Goal: Transaction & Acquisition: Purchase product/service

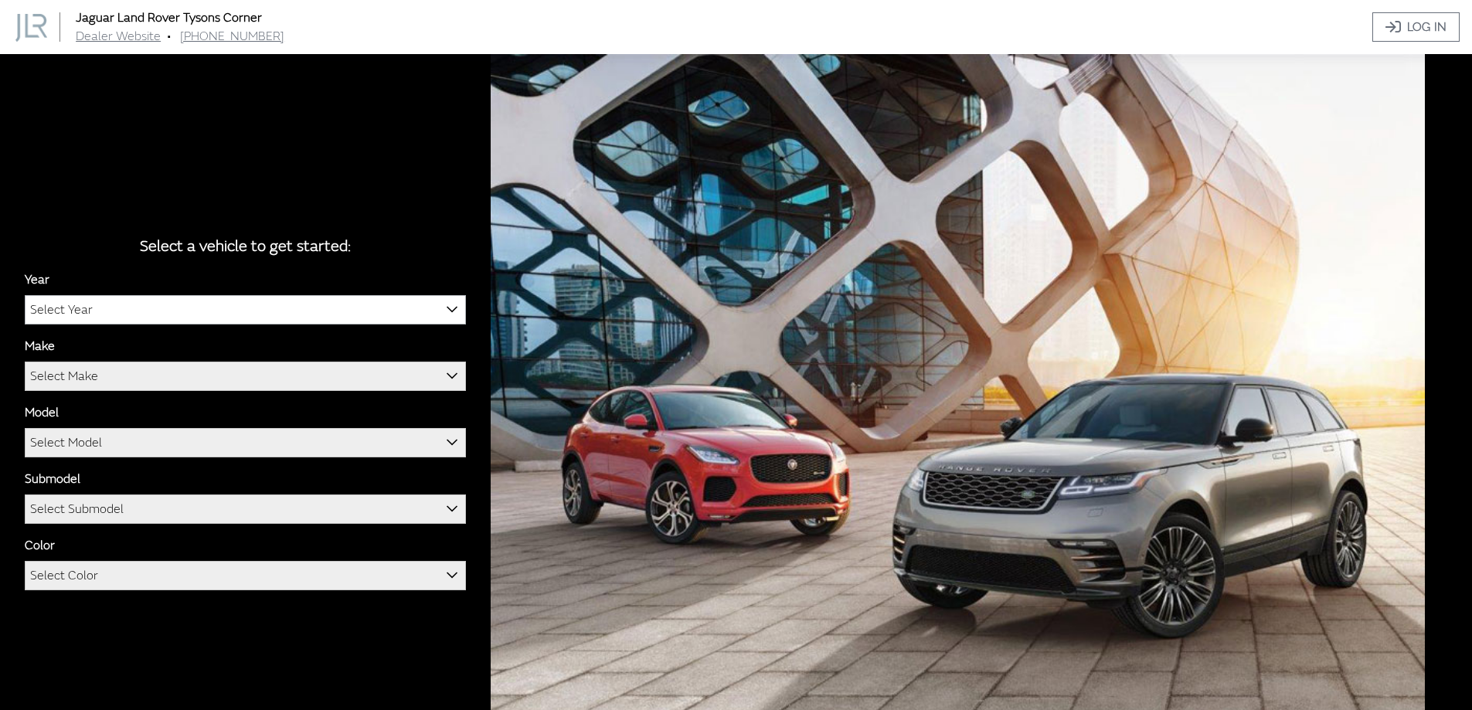
click at [326, 303] on span "Select Year" at bounding box center [245, 310] width 440 height 28
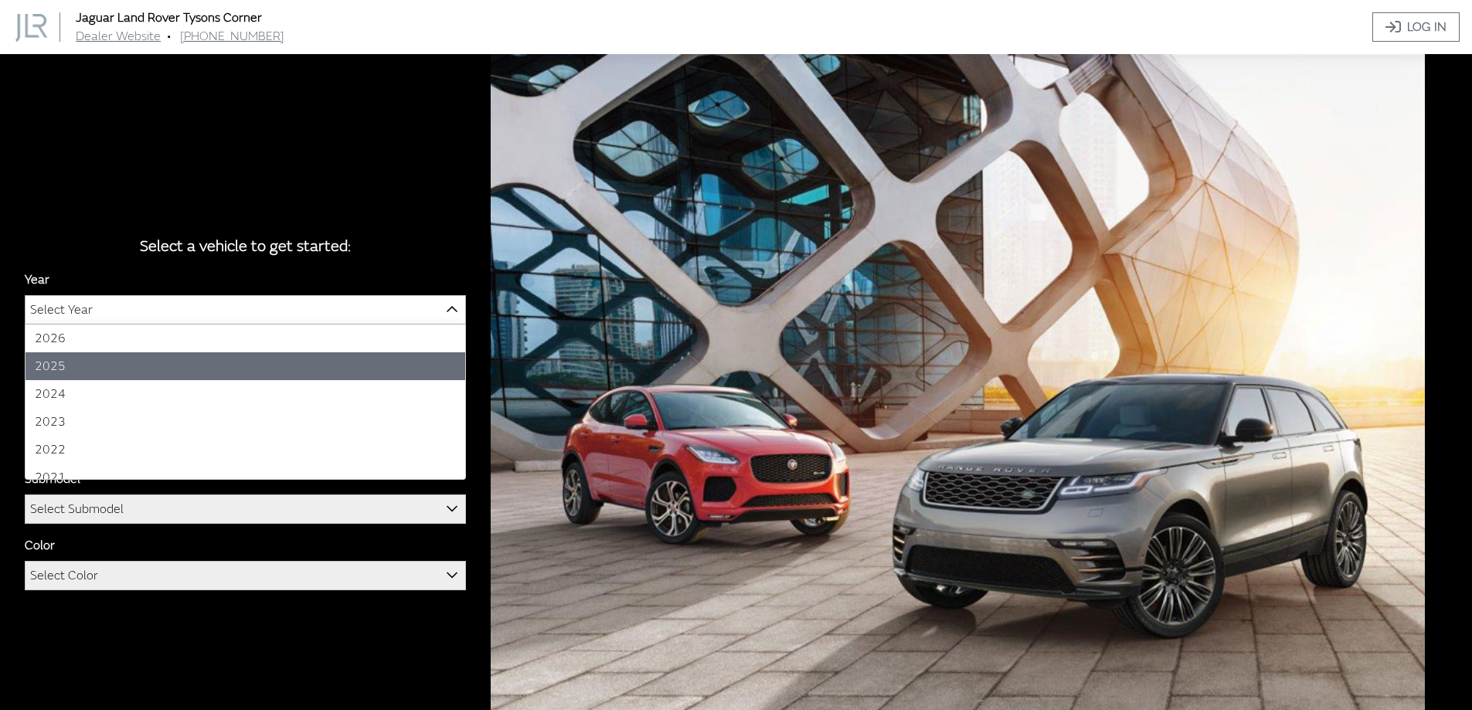
select select "43"
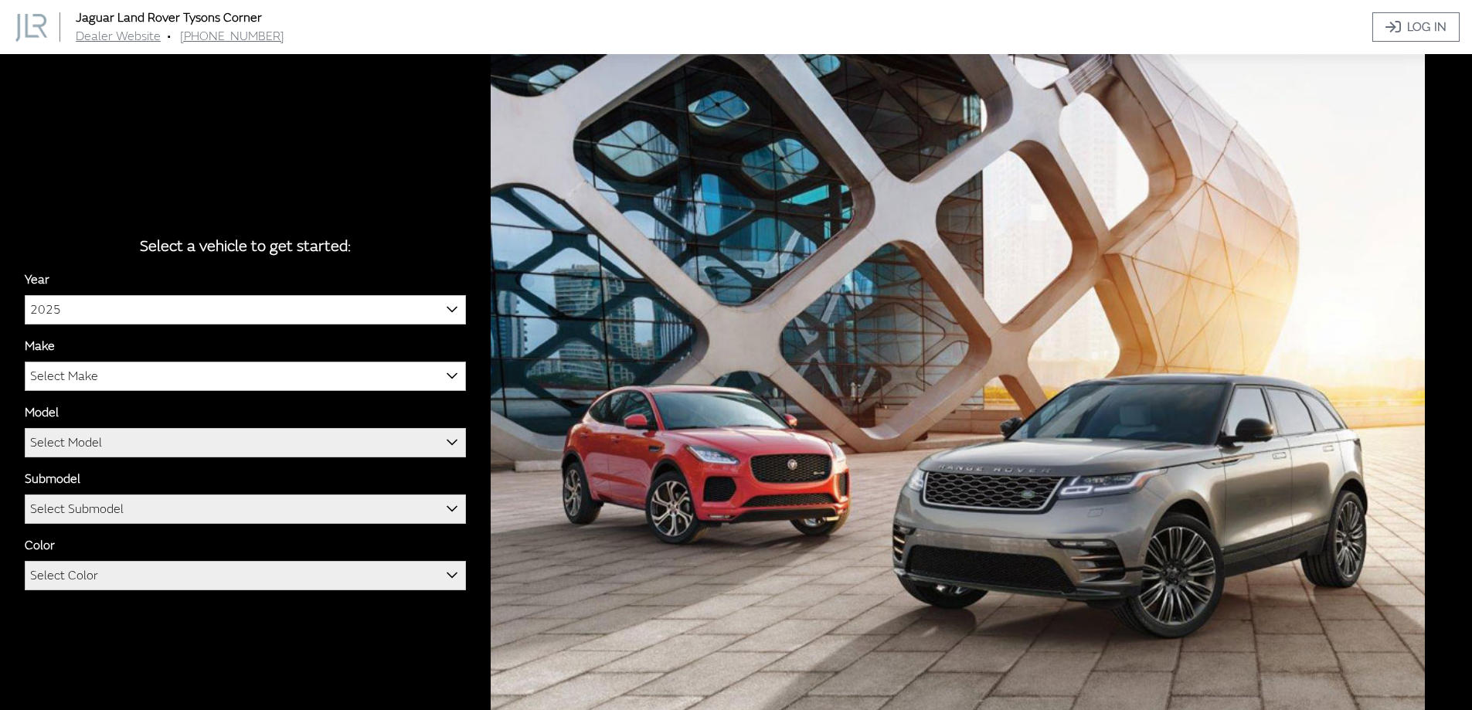
click at [201, 380] on span "Select Make" at bounding box center [245, 376] width 440 height 28
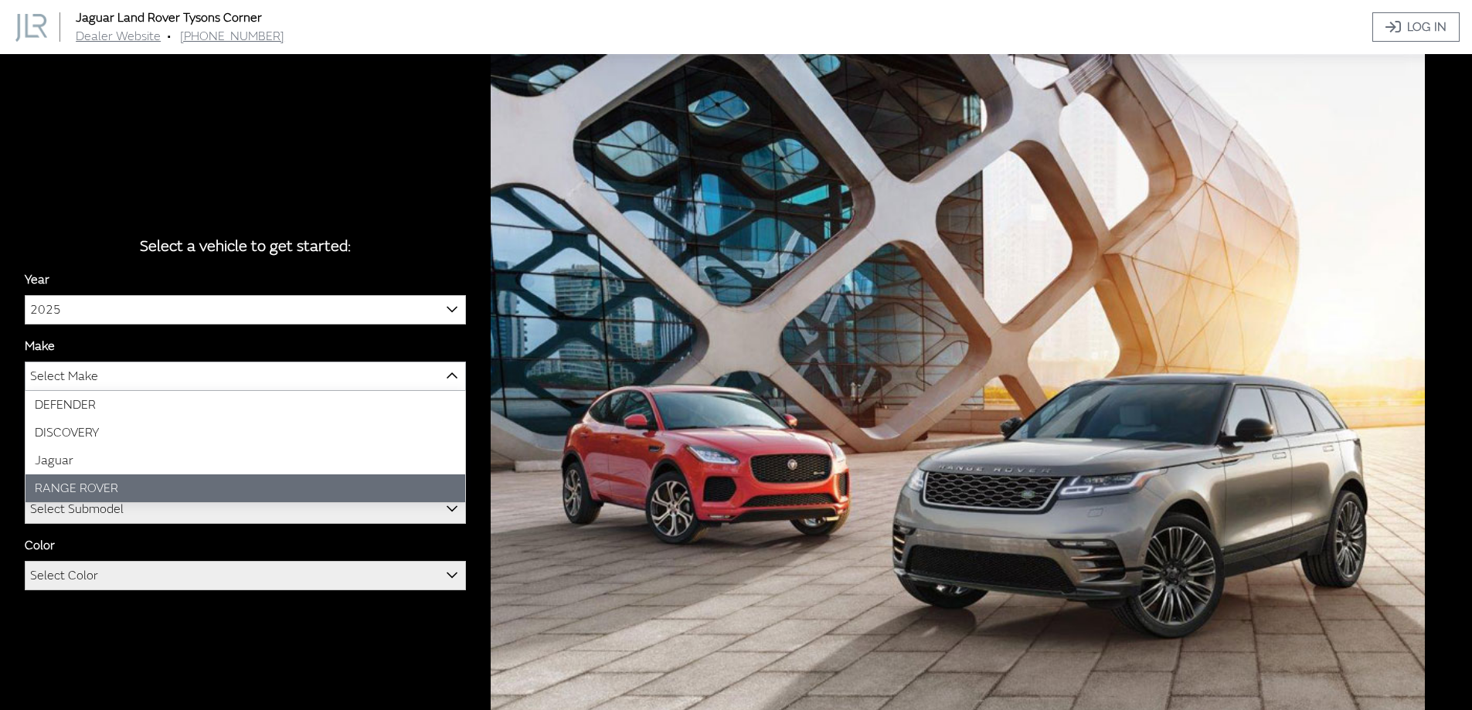
select select "66"
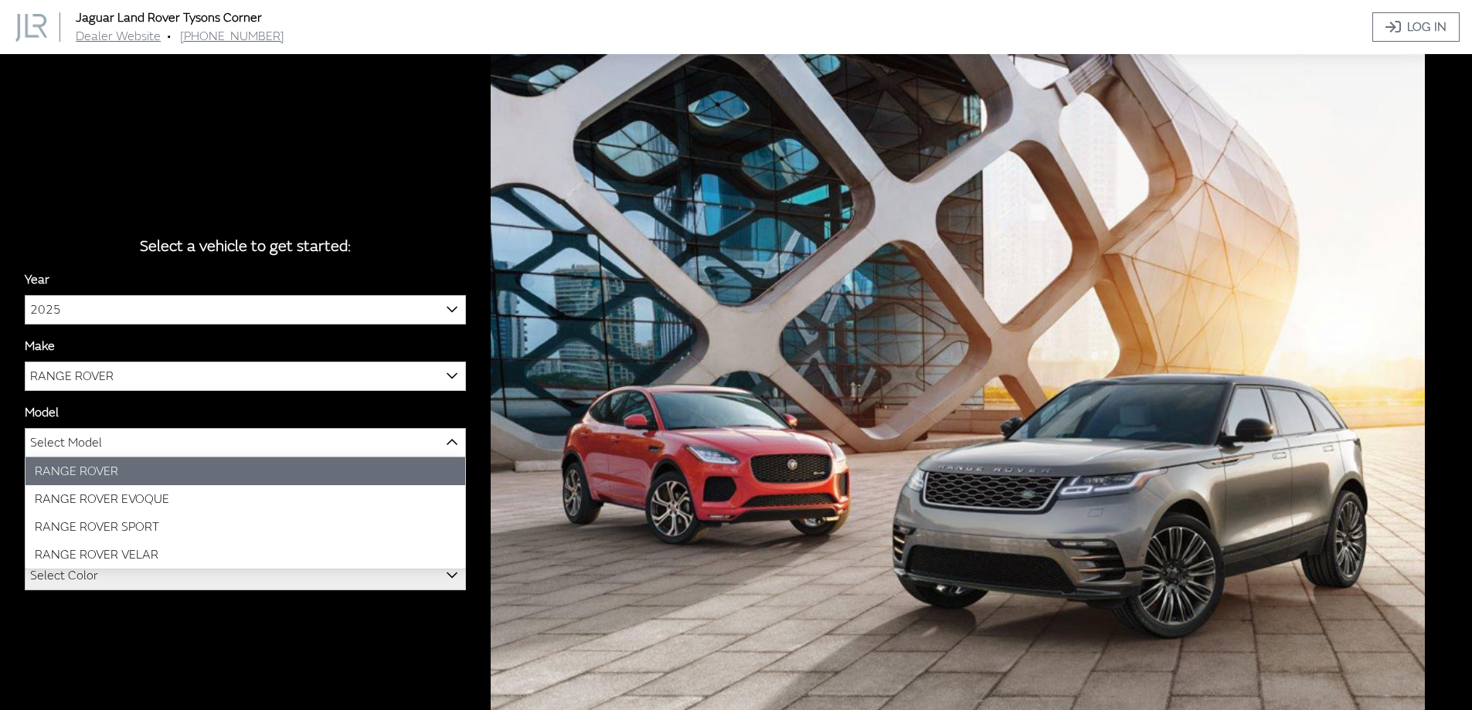
click at [148, 431] on span "Select Model" at bounding box center [245, 443] width 440 height 28
select select "1348"
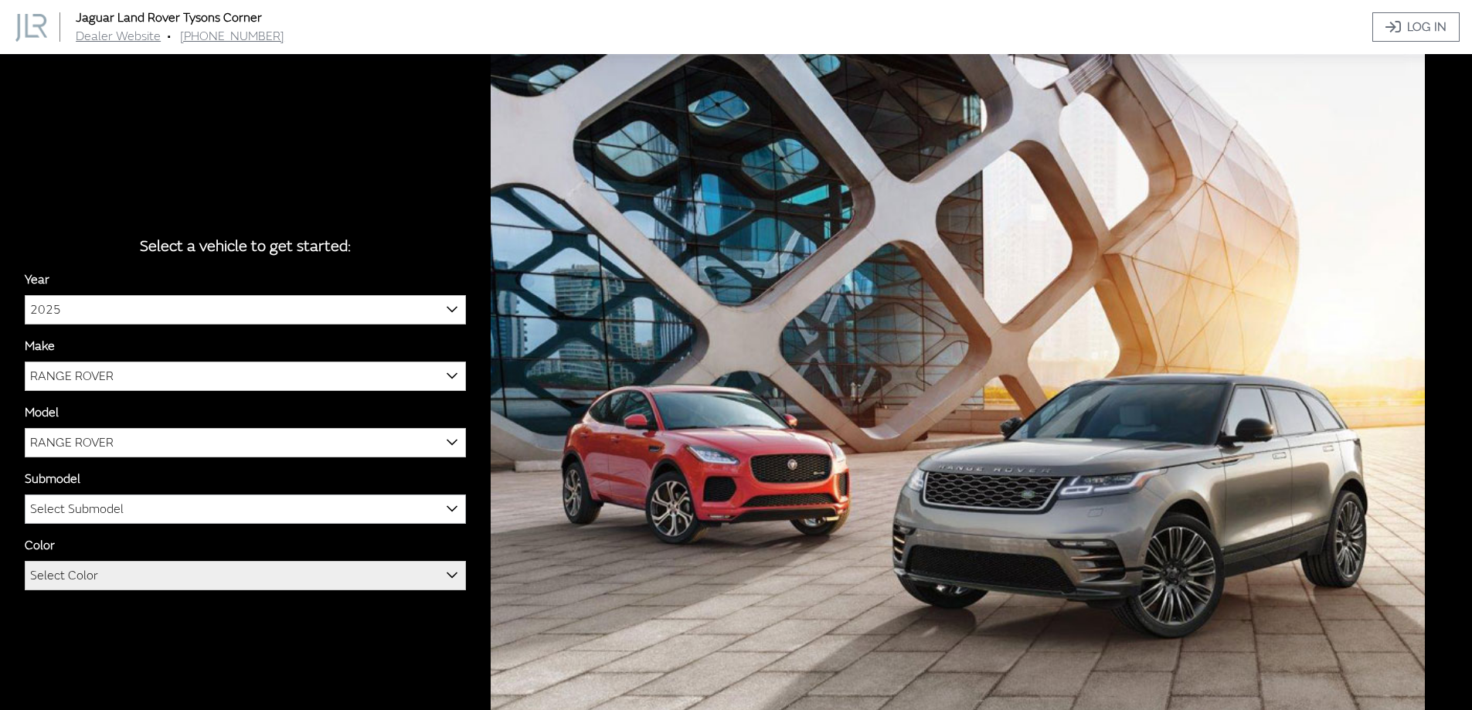
click at [96, 517] on span "Select Submodel" at bounding box center [76, 509] width 93 height 28
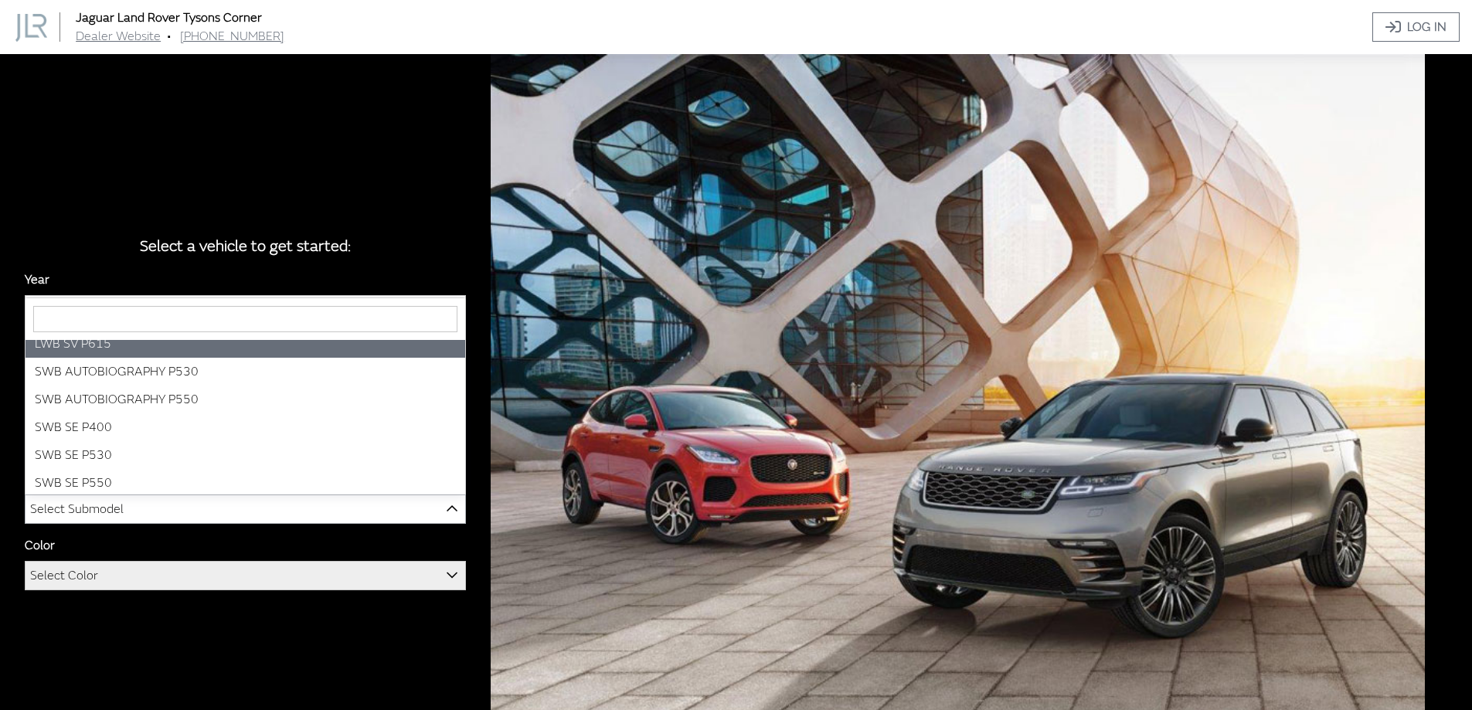
scroll to position [151, 0]
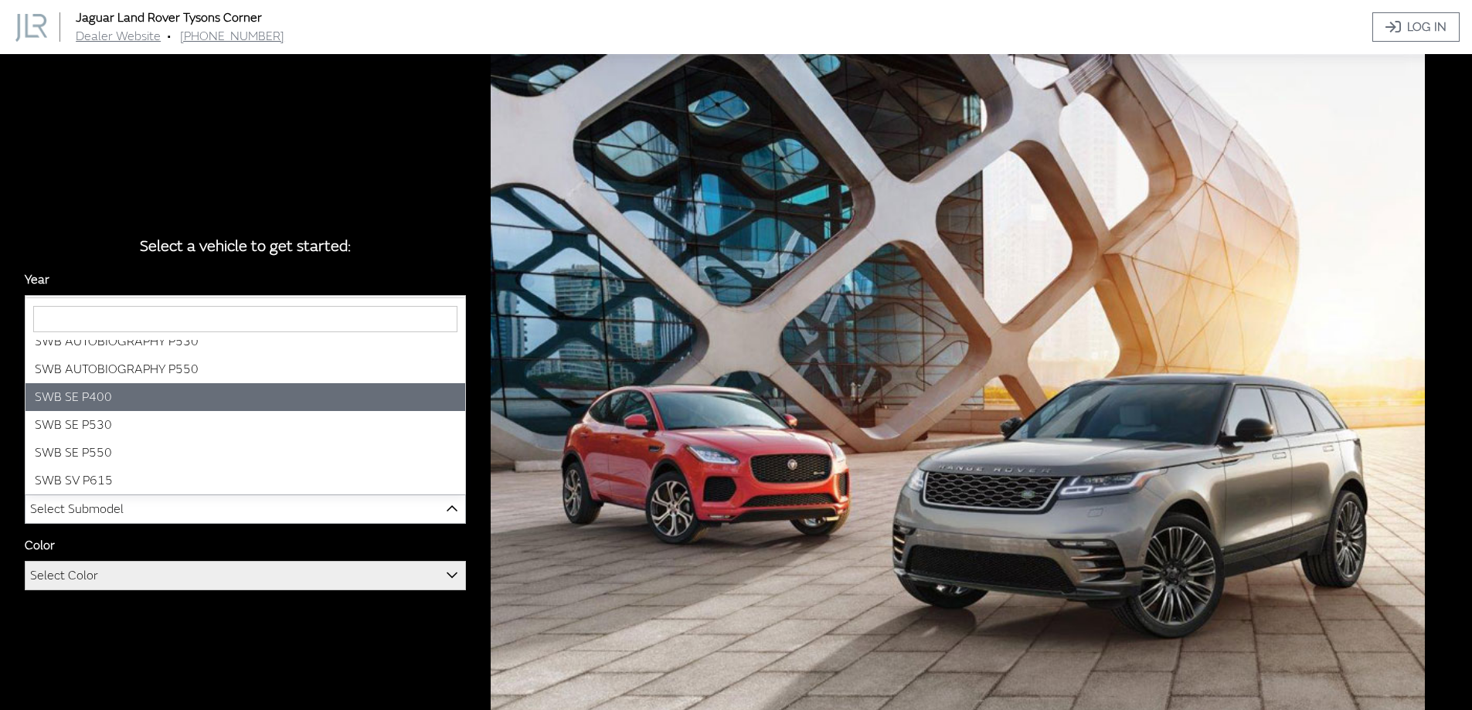
select select "3880"
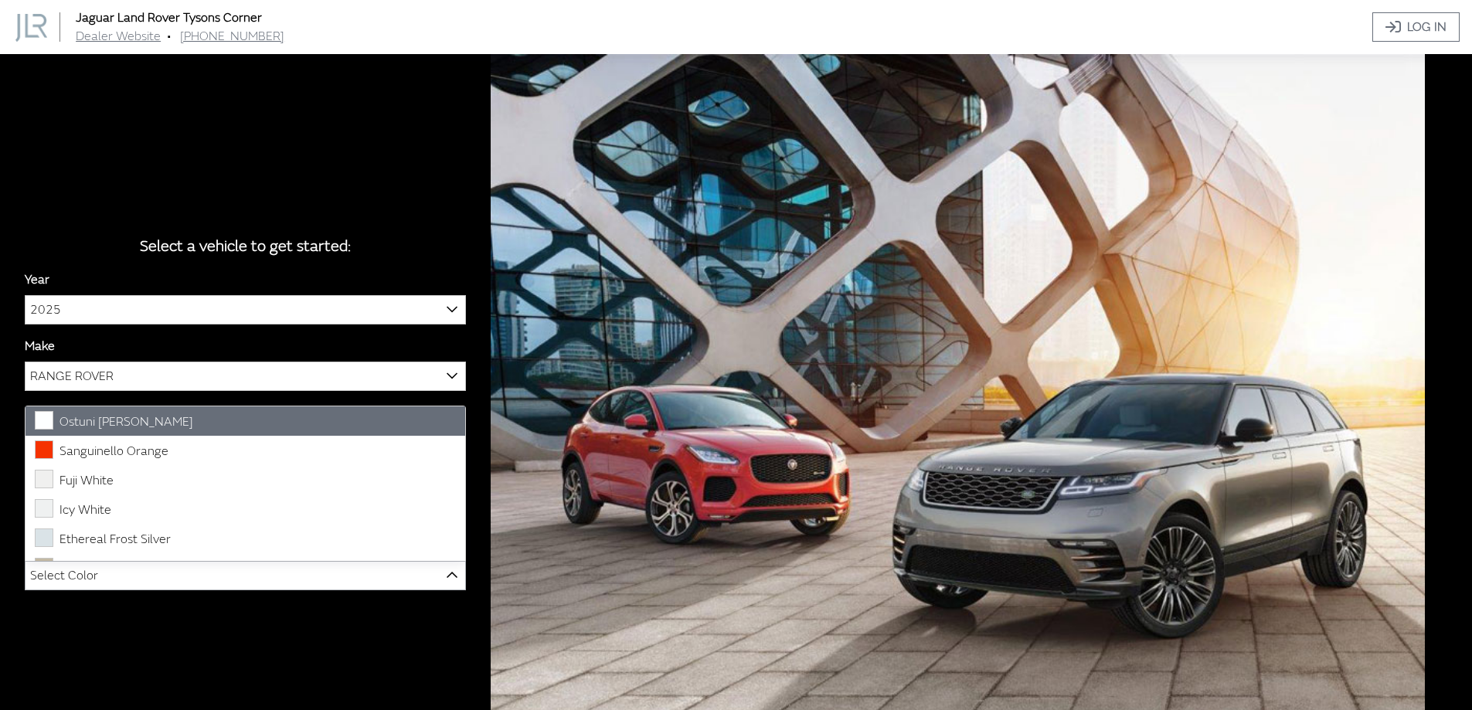
click at [103, 572] on span "Select Color" at bounding box center [245, 576] width 440 height 28
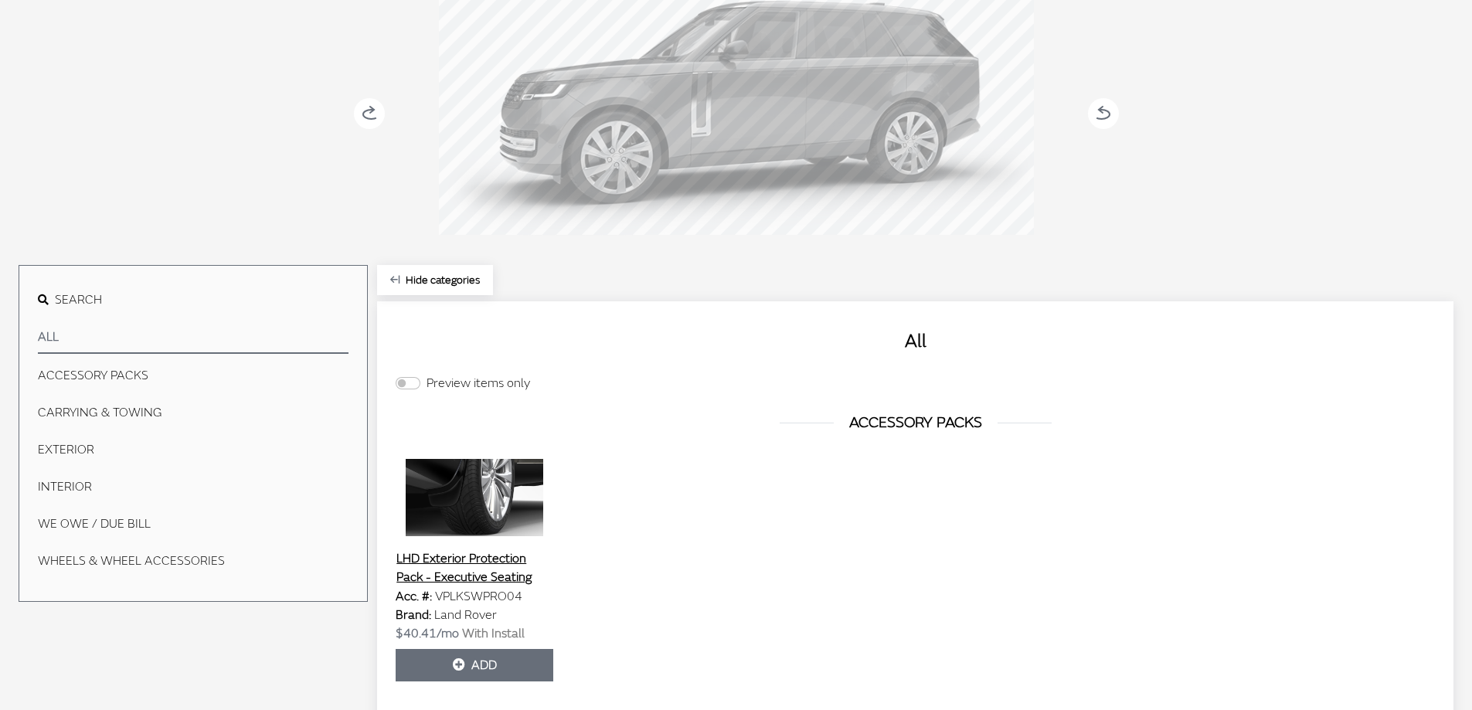
scroll to position [267, 0]
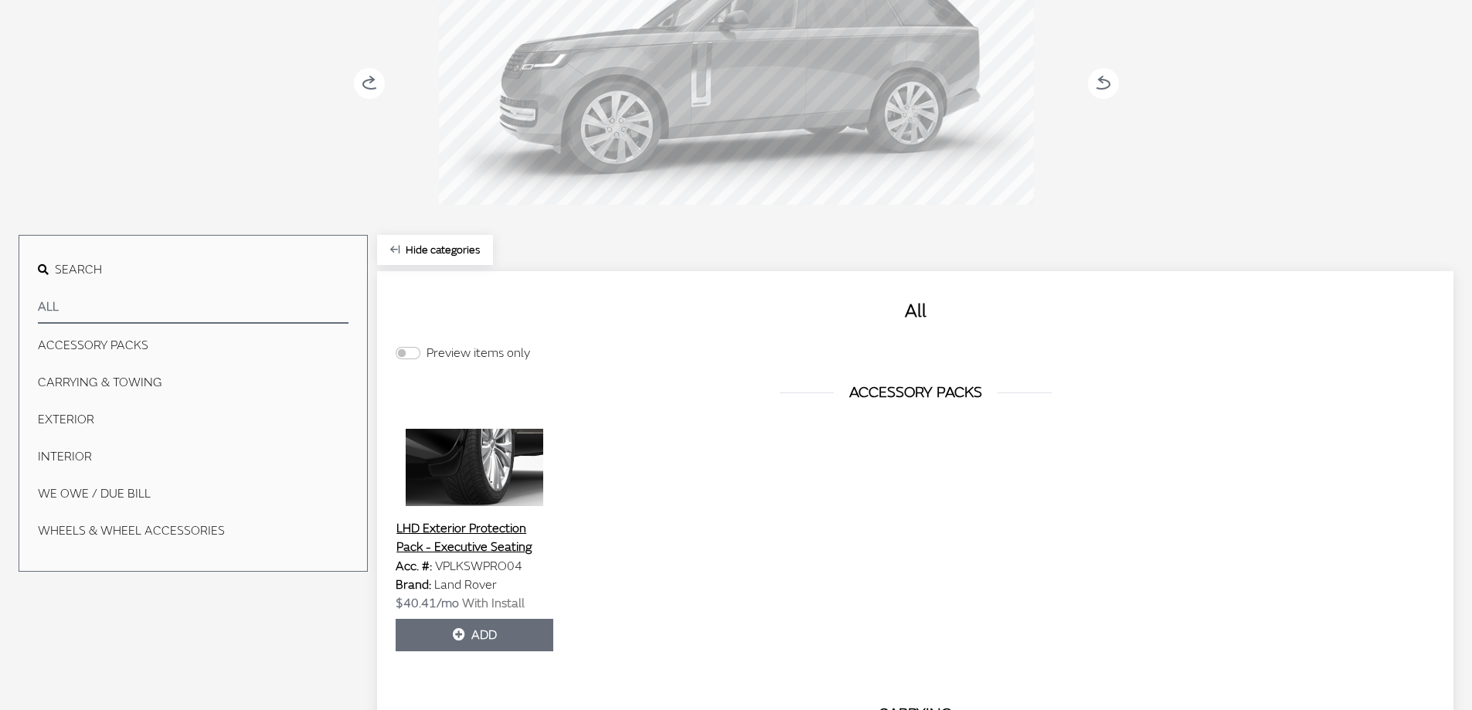
click at [85, 426] on button "EXTERIOR" at bounding box center [193, 419] width 311 height 31
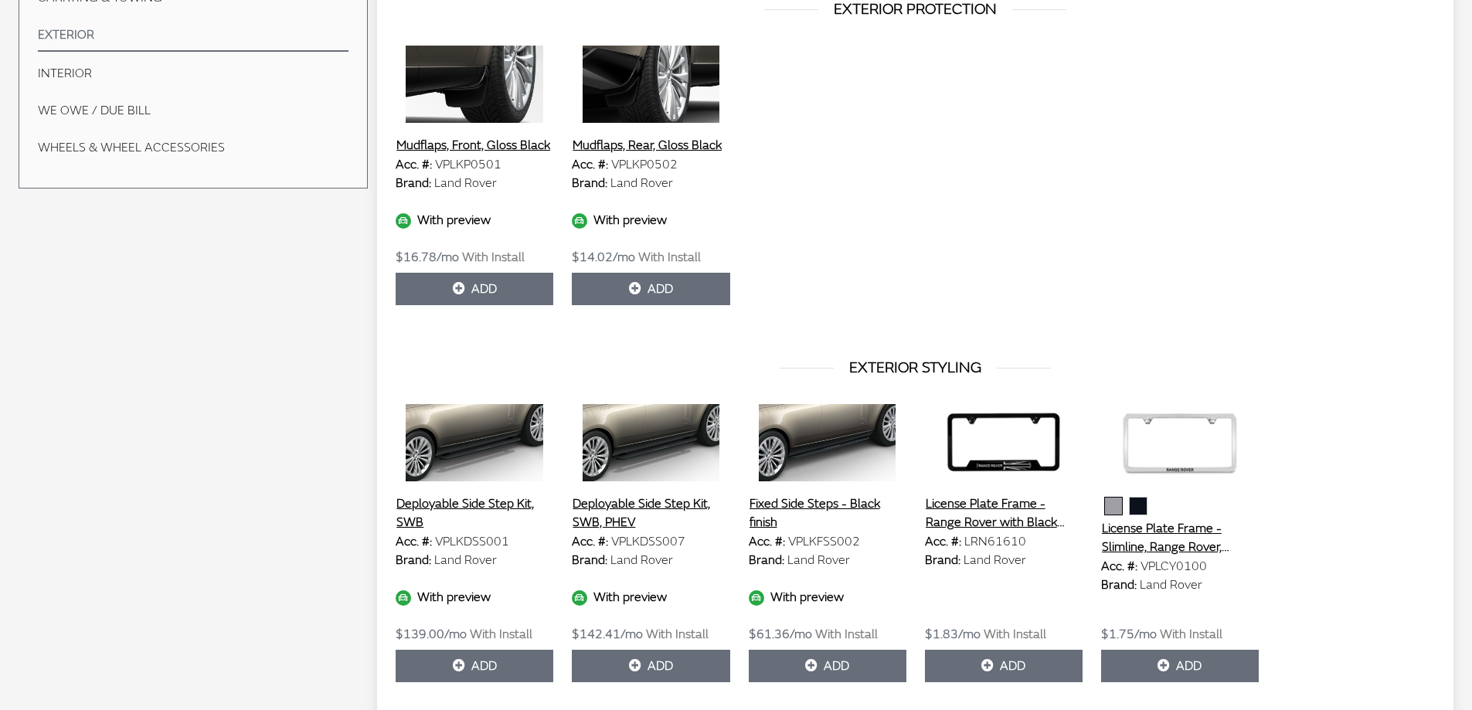
scroll to position [679, 0]
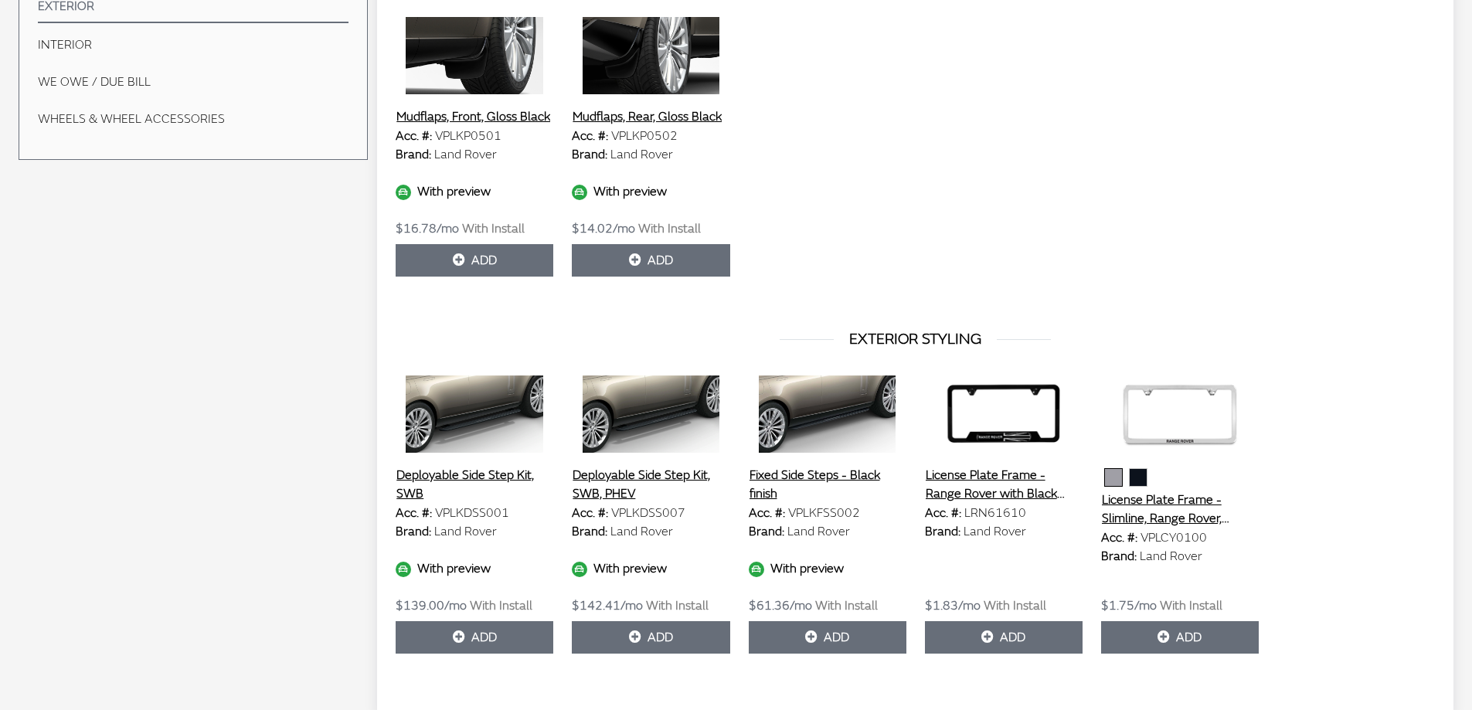
click at [814, 479] on button "Fixed Side Steps - Black finish" at bounding box center [828, 484] width 158 height 39
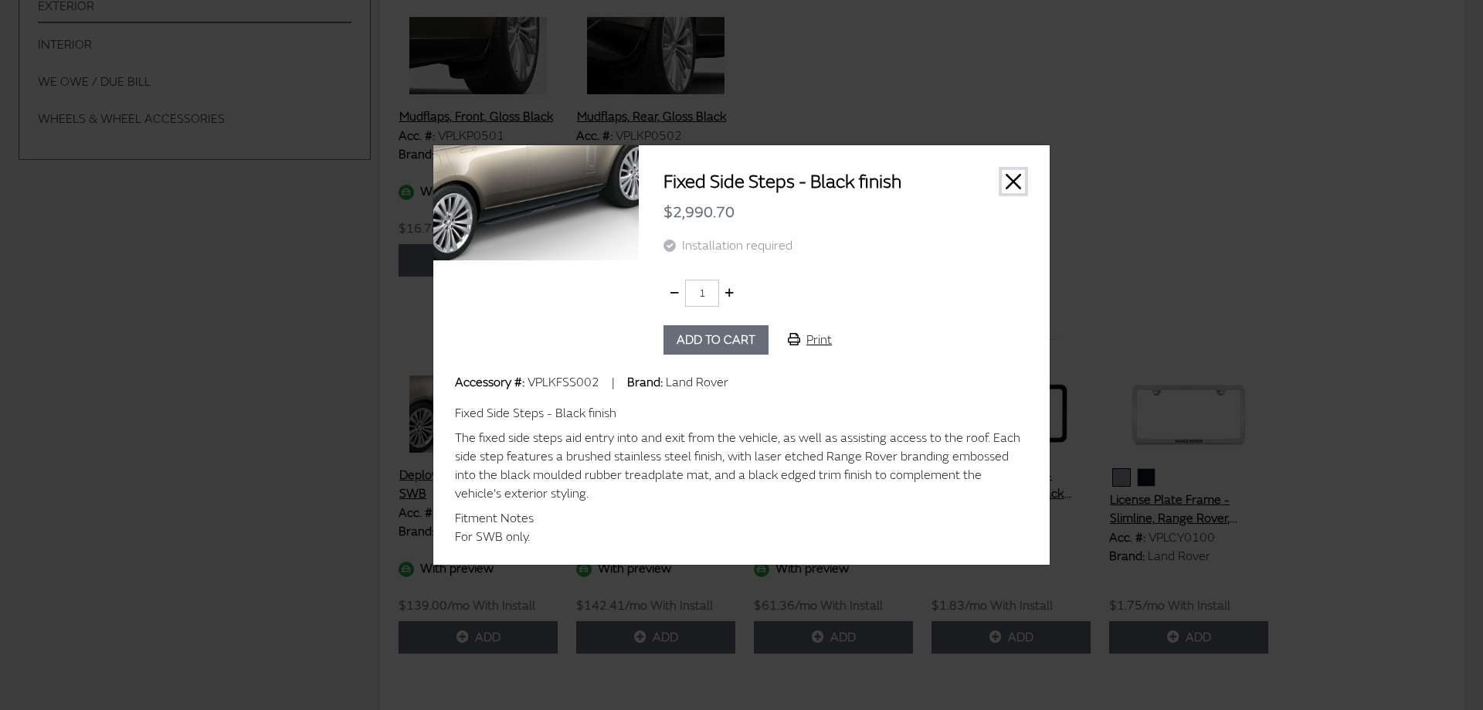
click at [1011, 183] on button "Close" at bounding box center [1013, 181] width 23 height 23
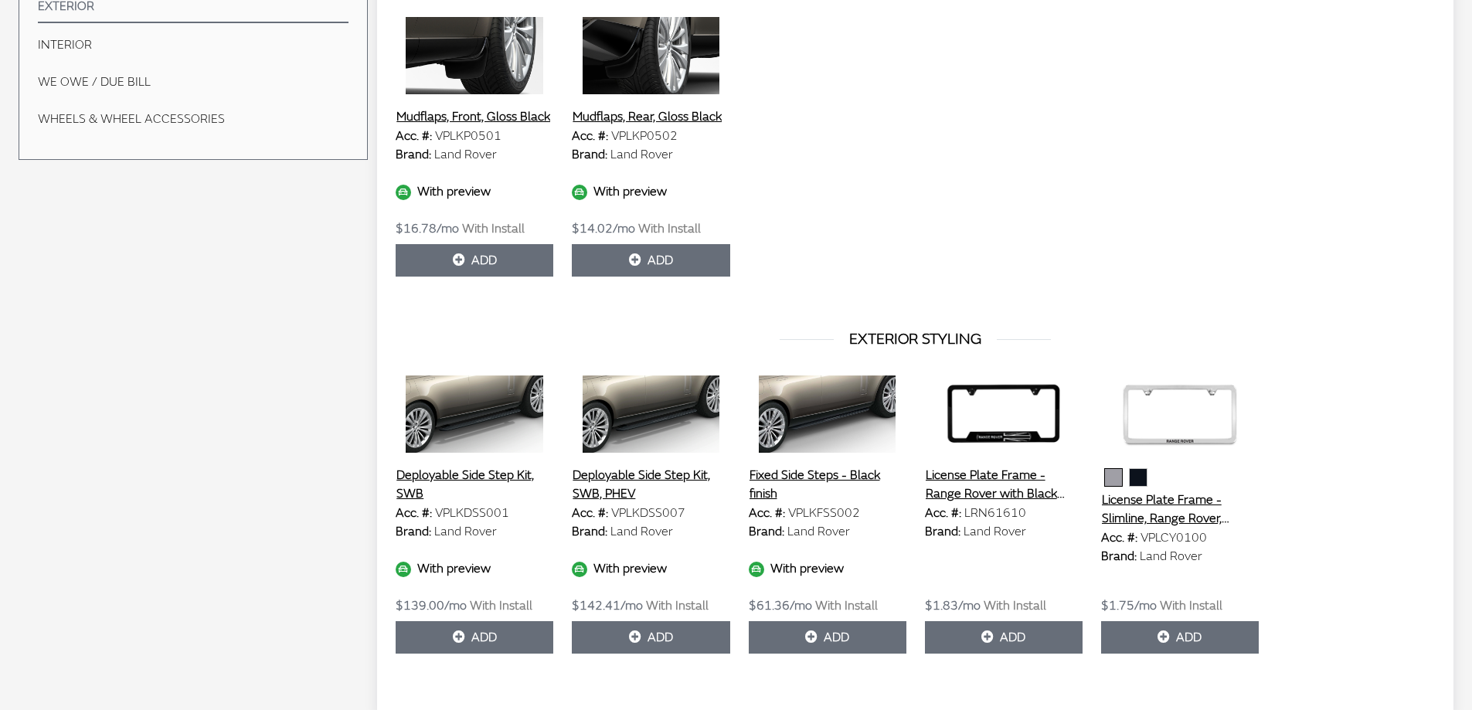
click at [448, 470] on button "Deployable Side Step Kit, SWB" at bounding box center [475, 484] width 158 height 39
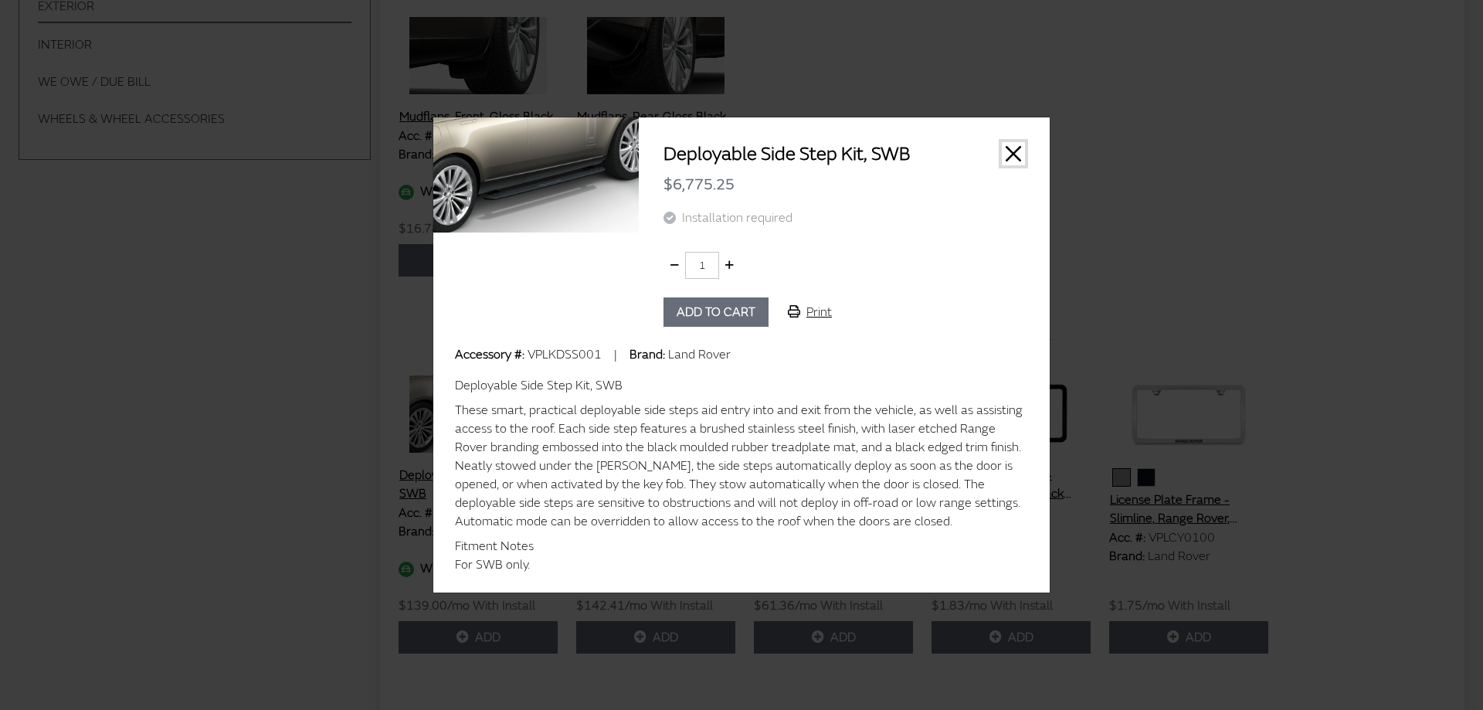
click at [1012, 158] on button "Close" at bounding box center [1013, 153] width 23 height 23
